Goal: Task Accomplishment & Management: Manage account settings

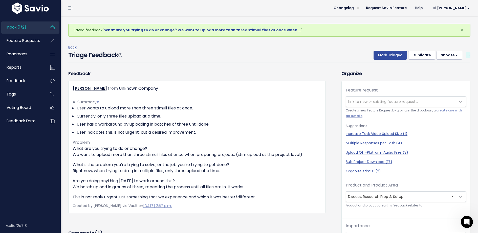
click at [466, 56] on icon at bounding box center [467, 55] width 3 height 3
click at [454, 64] on link "Edit" at bounding box center [447, 69] width 36 height 10
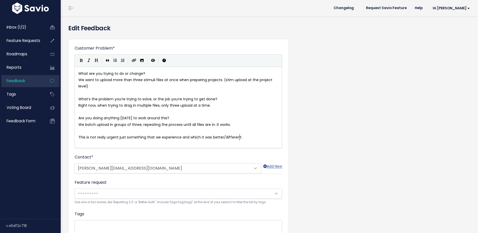
scroll to position [0, 0]
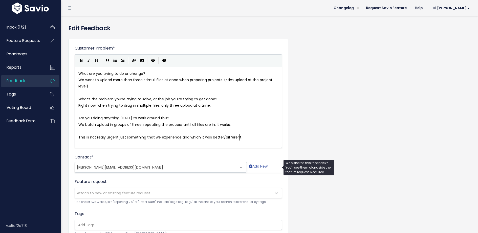
click at [118, 166] on span "giancarlo@candidcounsel.com" at bounding box center [120, 167] width 86 height 5
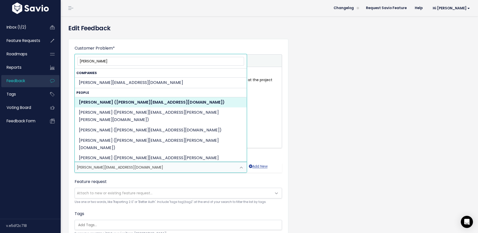
type input "giancarlo"
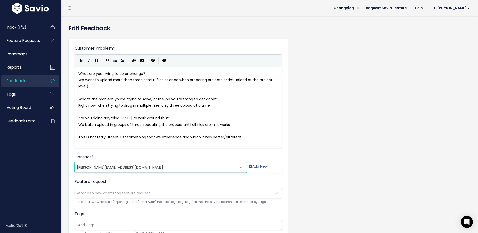
scroll to position [107, 0]
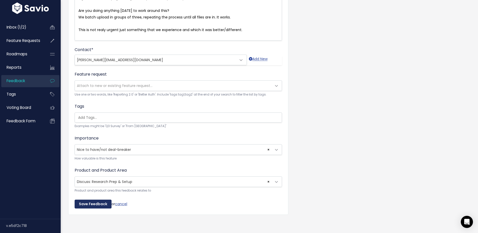
click at [90, 201] on input "Save Feedback" at bounding box center [93, 204] width 37 height 9
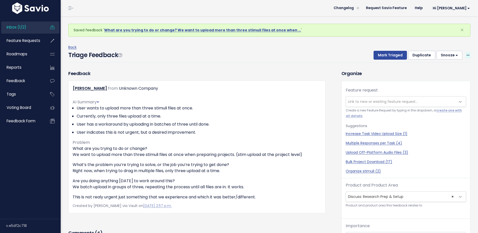
click at [466, 57] on icon at bounding box center [467, 55] width 3 height 3
click at [439, 68] on link "Edit" at bounding box center [447, 69] width 36 height 10
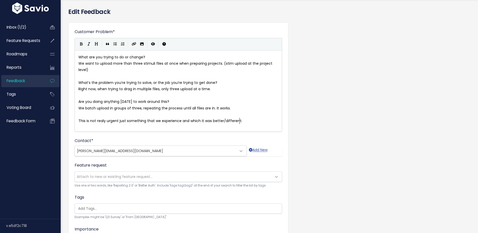
scroll to position [18, 0]
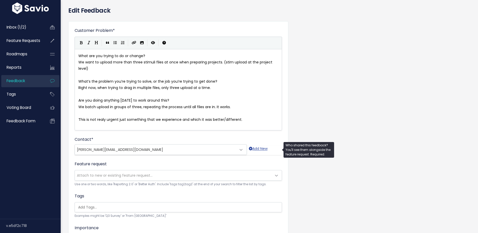
click at [144, 152] on span "giancarlo@candidcounsel.com" at bounding box center [156, 150] width 162 height 10
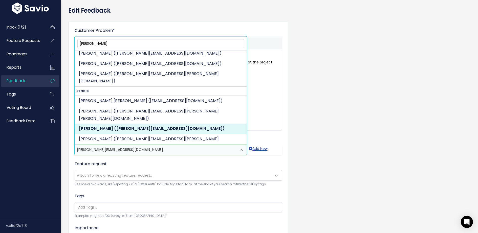
scroll to position [0, 0]
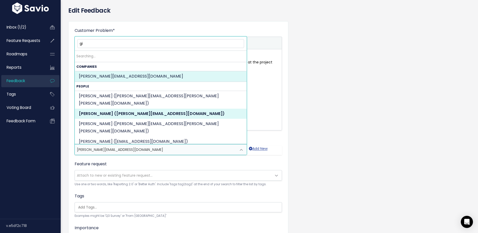
type input "g"
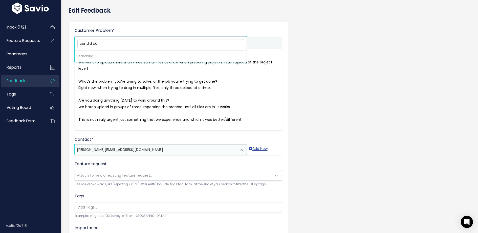
type input "candid cou"
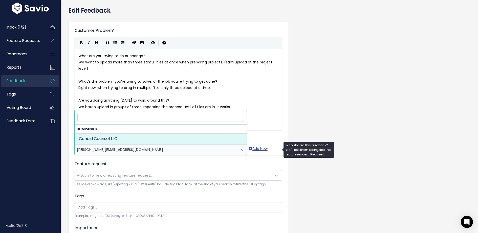
click at [113, 151] on span "giancarlo@candidcounsel.com" at bounding box center [120, 149] width 86 height 5
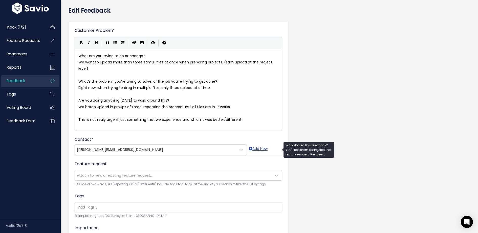
click at [114, 149] on span "giancarlo@candidcounsel.com" at bounding box center [120, 149] width 86 height 5
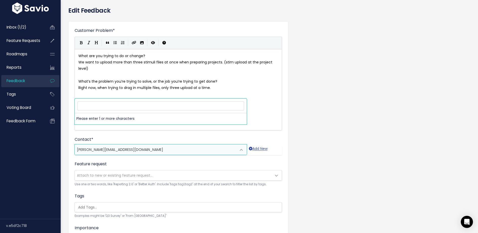
scroll to position [107, 0]
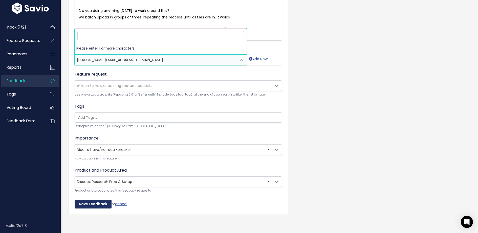
click at [97, 201] on input "Save Feedback" at bounding box center [93, 204] width 37 height 9
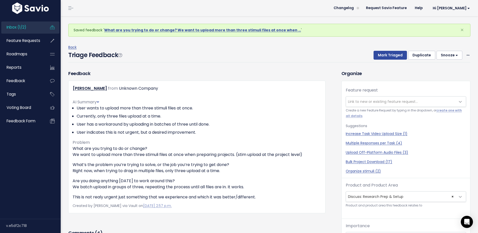
click at [456, 55] on button "Snooze" at bounding box center [449, 55] width 26 height 9
click at [441, 80] on button "3 days" at bounding box center [451, 77] width 36 height 10
